Goal: Download file/media

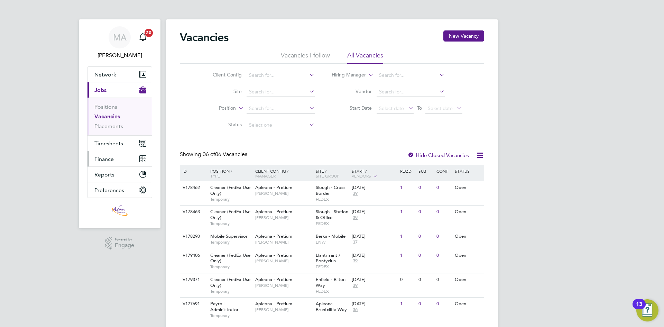
click at [110, 157] on span "Finance" at bounding box center [103, 159] width 19 height 7
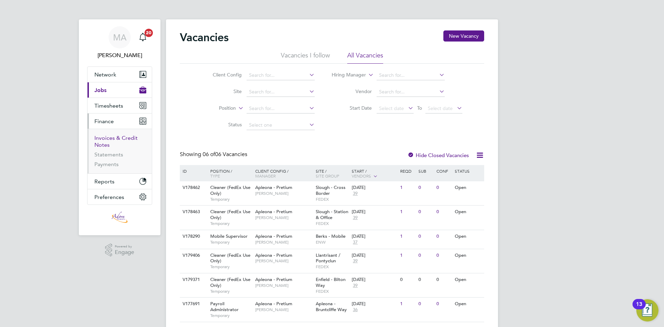
click at [116, 136] on link "Invoices & Credit Notes" at bounding box center [115, 140] width 43 height 13
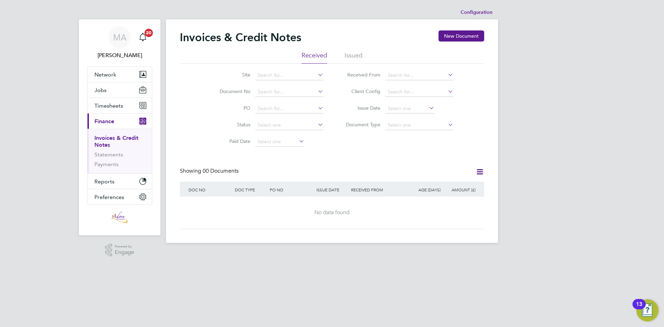
click at [354, 54] on li "Issued" at bounding box center [353, 57] width 18 height 12
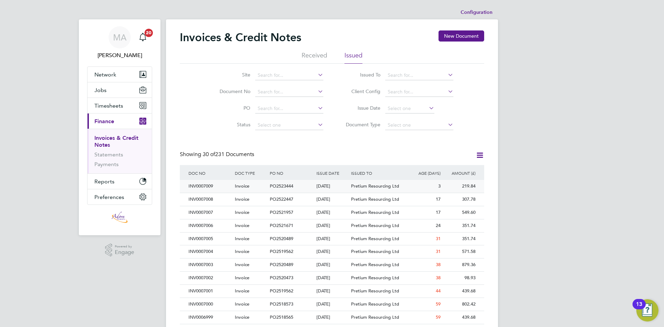
click at [415, 187] on div "3" at bounding box center [424, 186] width 35 height 13
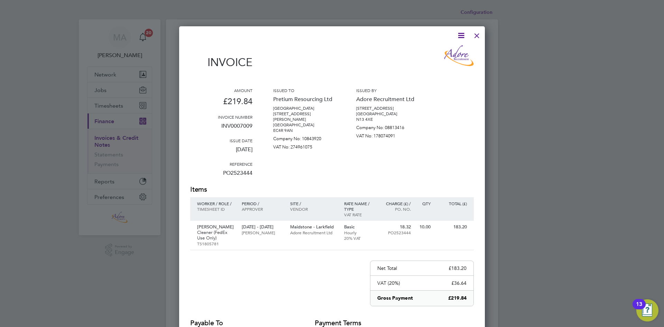
click at [479, 35] on div at bounding box center [477, 34] width 12 height 12
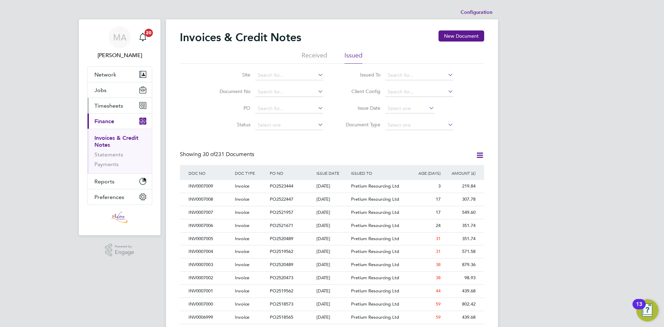
click at [124, 105] on button "Timesheets" at bounding box center [119, 105] width 64 height 15
click at [110, 105] on span "Timesheets" at bounding box center [108, 105] width 29 height 7
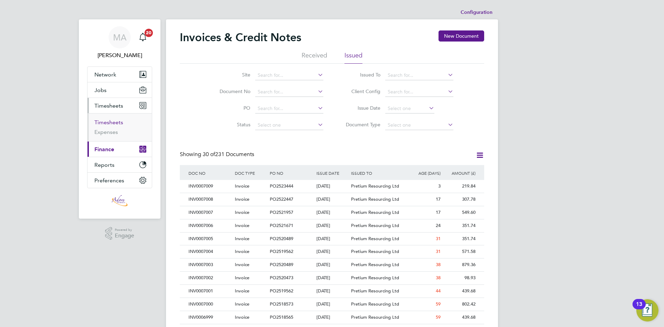
click at [106, 124] on link "Timesheets" at bounding box center [108, 122] width 29 height 7
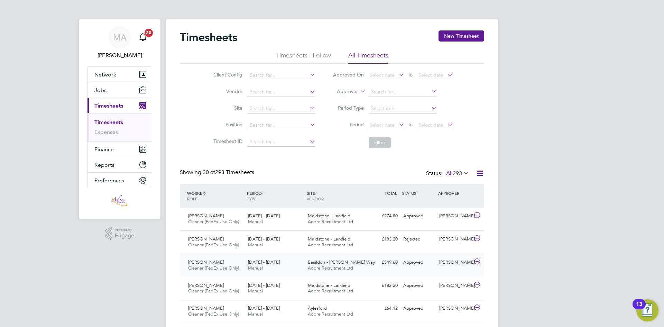
click at [319, 269] on span "Adore Recruitment Ltd" at bounding box center [330, 268] width 45 height 6
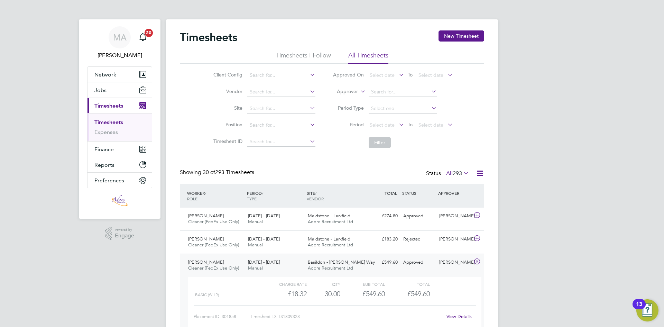
click at [465, 316] on link "View Details" at bounding box center [458, 316] width 25 height 6
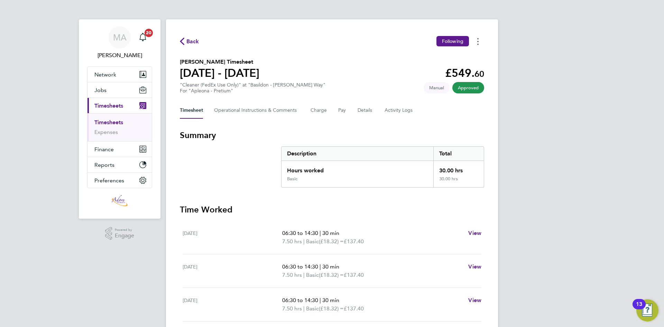
click at [477, 41] on button "Timesheets Menu" at bounding box center [478, 41] width 12 height 11
drag, startPoint x: 453, startPoint y: 59, endPoint x: 452, endPoint y: 70, distance: 11.5
click at [453, 59] on link "Download timesheet" at bounding box center [442, 57] width 83 height 14
click at [194, 40] on span "Back" at bounding box center [192, 41] width 13 height 8
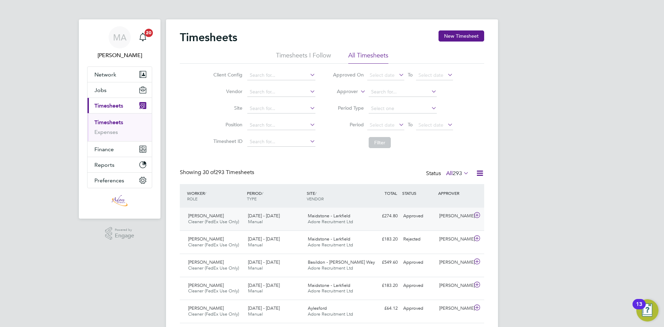
click at [315, 221] on span "Adore Recruitment Ltd" at bounding box center [330, 222] width 45 height 6
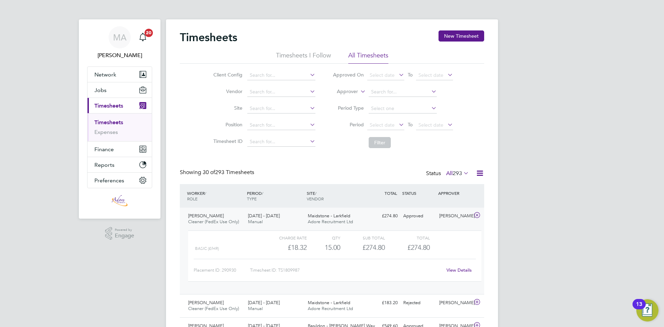
click at [459, 269] on link "View Details" at bounding box center [458, 270] width 25 height 6
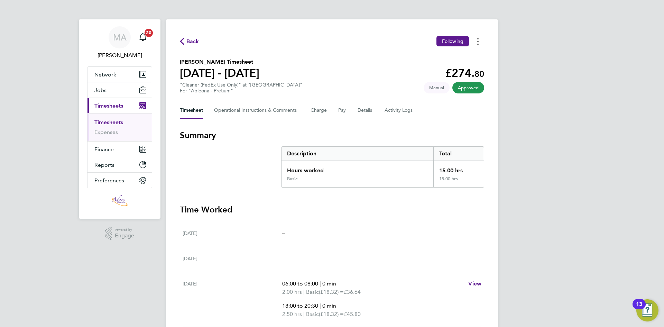
click at [475, 43] on button "Timesheets Menu" at bounding box center [478, 41] width 12 height 11
click at [449, 60] on link "Download timesheet" at bounding box center [442, 57] width 83 height 14
